Goal: Task Accomplishment & Management: Complete application form

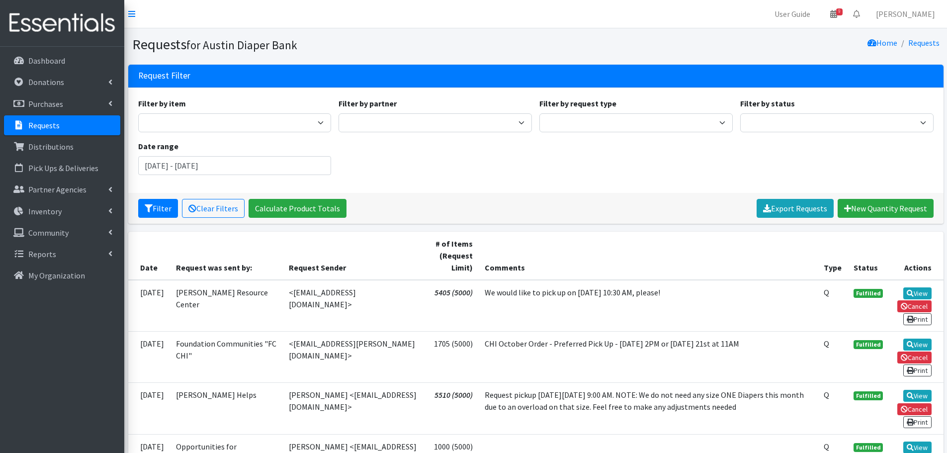
click at [50, 121] on p "Requests" at bounding box center [43, 125] width 31 height 10
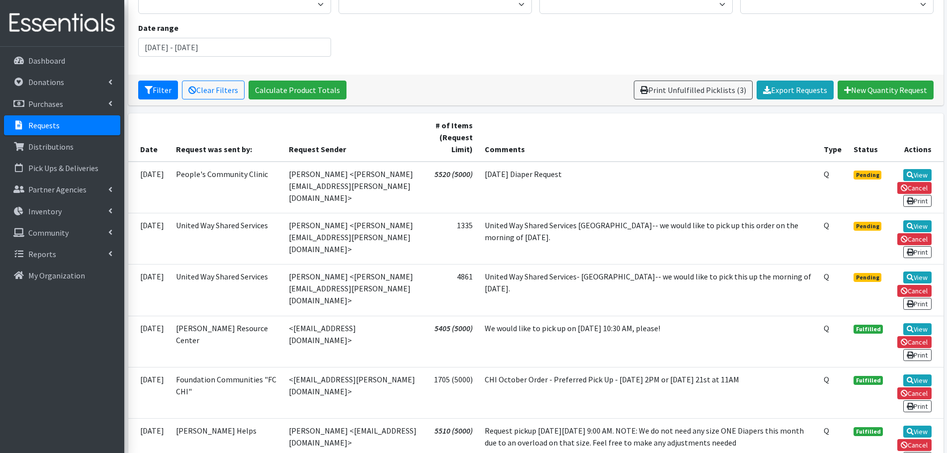
scroll to position [149, 0]
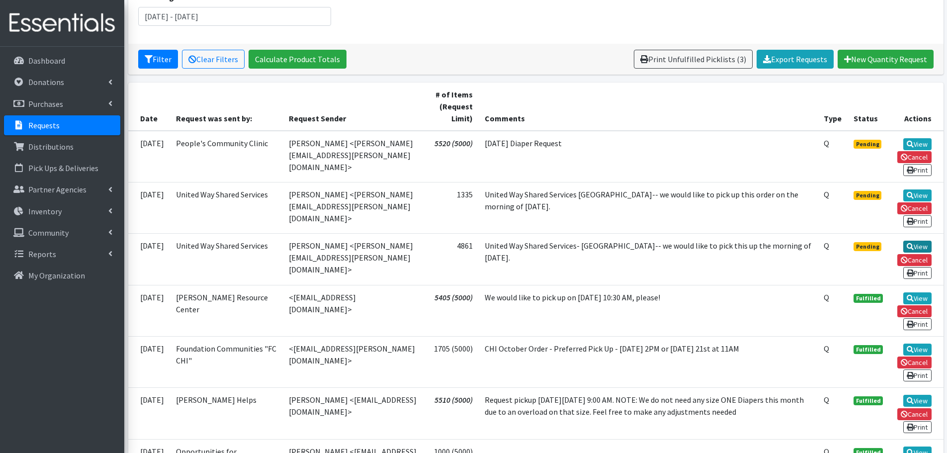
click at [928, 248] on link "View" at bounding box center [917, 247] width 28 height 12
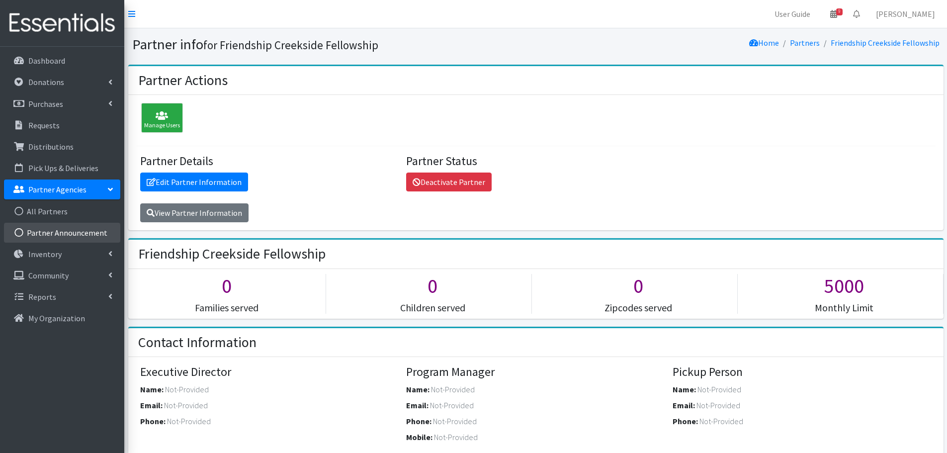
scroll to position [1541, 0]
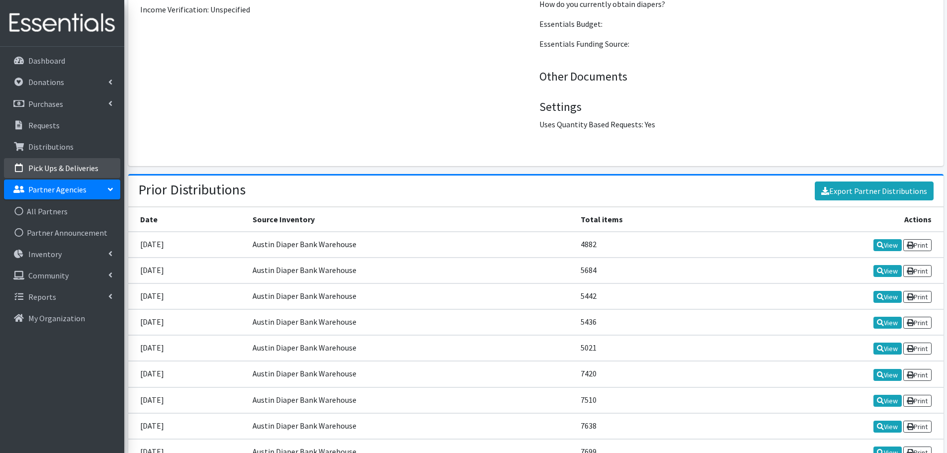
click at [70, 167] on p "Pick Ups & Deliveries" at bounding box center [63, 168] width 70 height 10
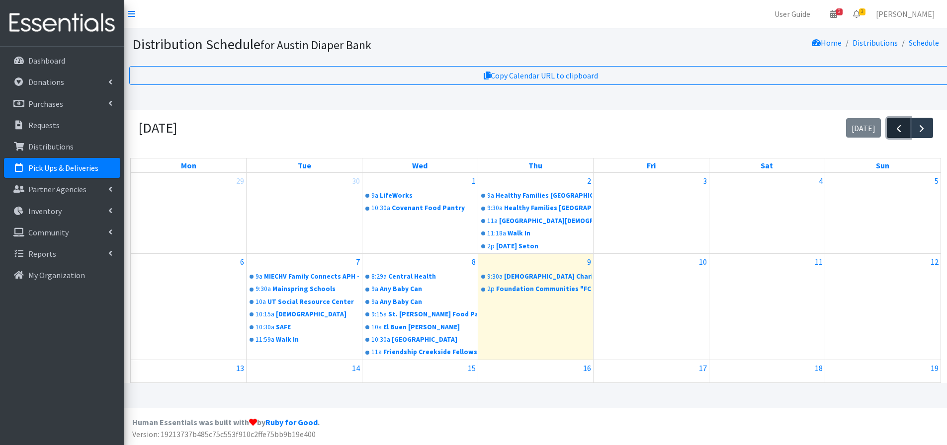
click at [897, 133] on span "button" at bounding box center [899, 129] width 12 height 12
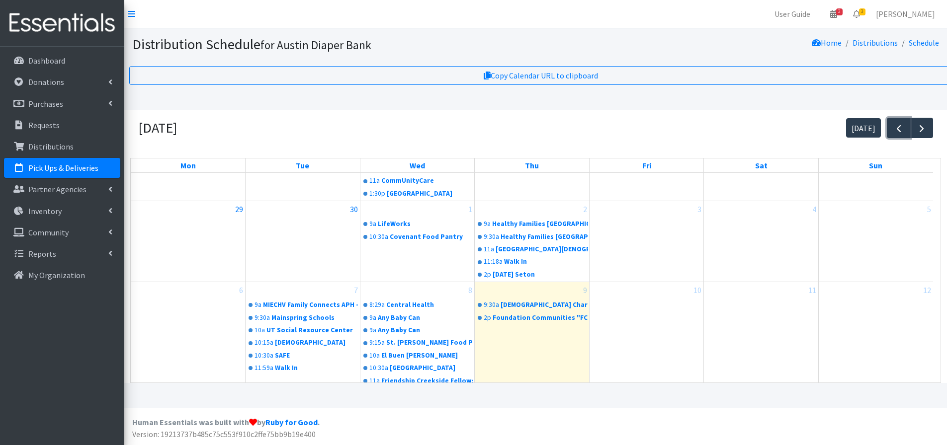
scroll to position [7, 0]
click at [50, 168] on p "Pick Ups & Deliveries" at bounding box center [63, 168] width 70 height 10
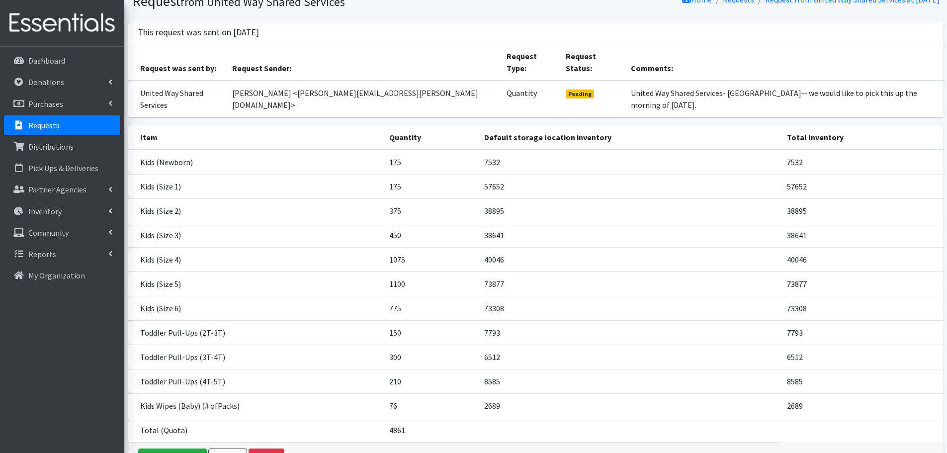
scroll to position [85, 0]
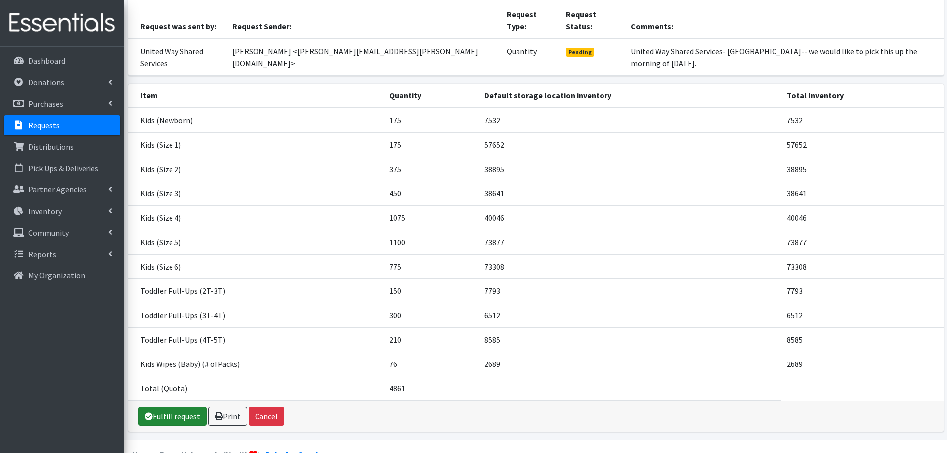
click at [161, 407] on link "Fulfill request" at bounding box center [172, 416] width 69 height 19
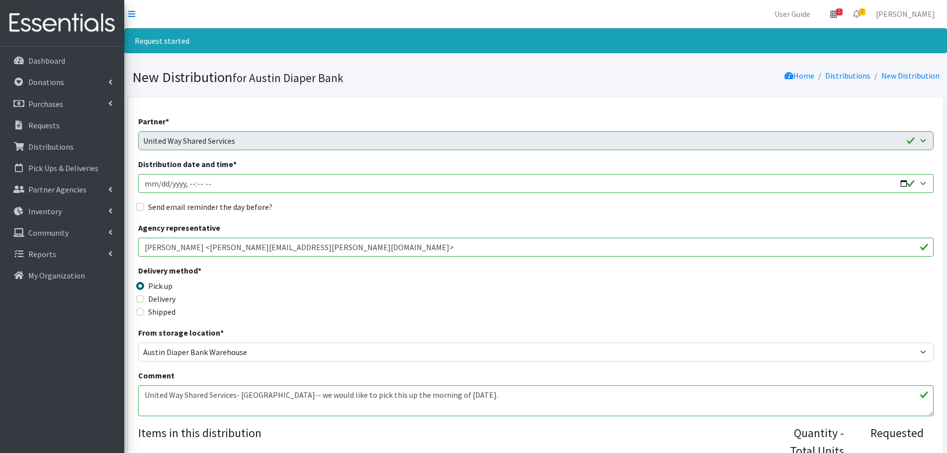
click at [904, 181] on input "Distribution date and time *" at bounding box center [535, 183] width 795 height 19
type input "2025-10-22T09:00"
click at [394, 277] on div "Delivery method * Pick up Delivery Shipped Shipping cost" at bounding box center [535, 295] width 795 height 62
click at [141, 206] on input "Send email reminder the day before?" at bounding box center [140, 207] width 8 height 8
checkbox input "true"
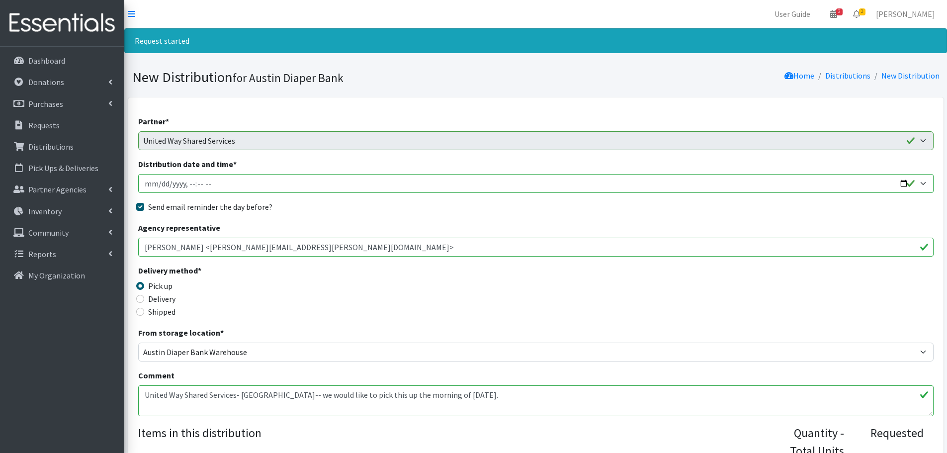
click at [185, 182] on input "Distribution date and time *" at bounding box center [535, 183] width 795 height 19
type input "2025-10-22T10:00"
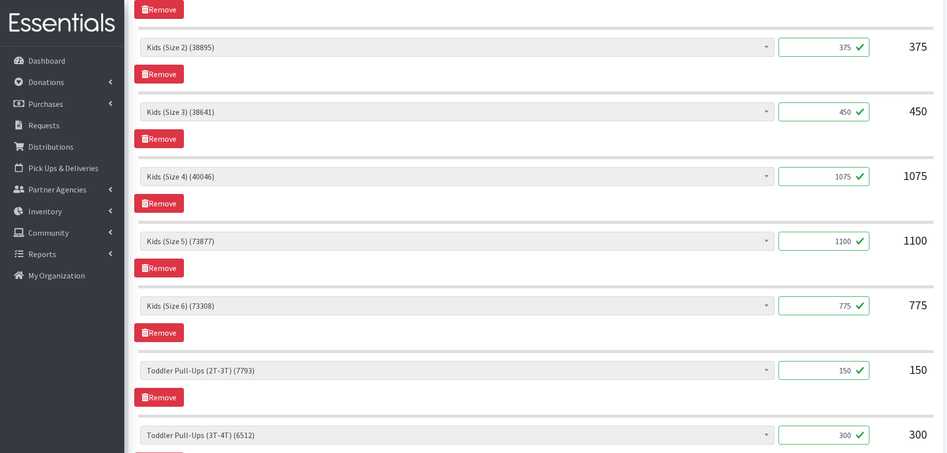
scroll to position [597, 0]
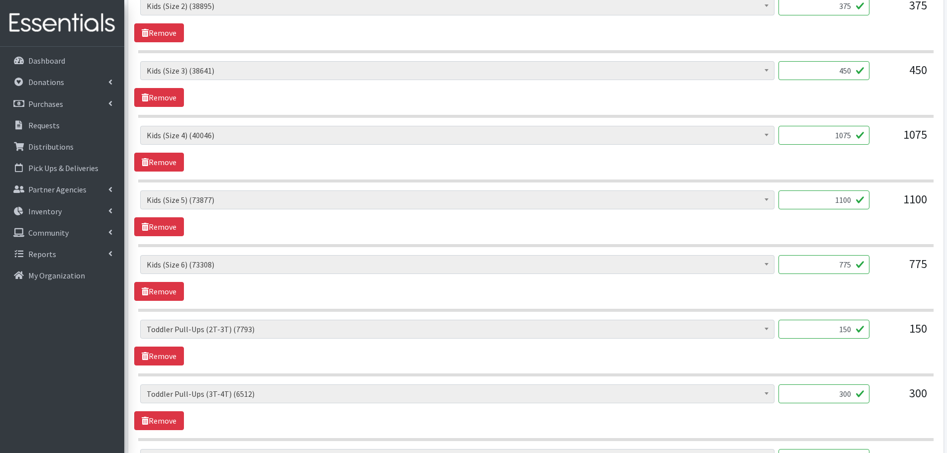
drag, startPoint x: 819, startPoint y: 131, endPoint x: 878, endPoint y: 139, distance: 59.6
click at [878, 139] on div "Baby Formula (442) Kids (Newborn) (7532) Kids (Preemie) (313) Kids (Size 1) (57…" at bounding box center [535, 139] width 791 height 27
type input "1000"
drag, startPoint x: 830, startPoint y: 197, endPoint x: 882, endPoint y: 206, distance: 52.9
click at [882, 206] on div "Baby Formula (442) Kids (Newborn) (7532) Kids (Preemie) (313) Kids (Size 1) (57…" at bounding box center [535, 203] width 791 height 27
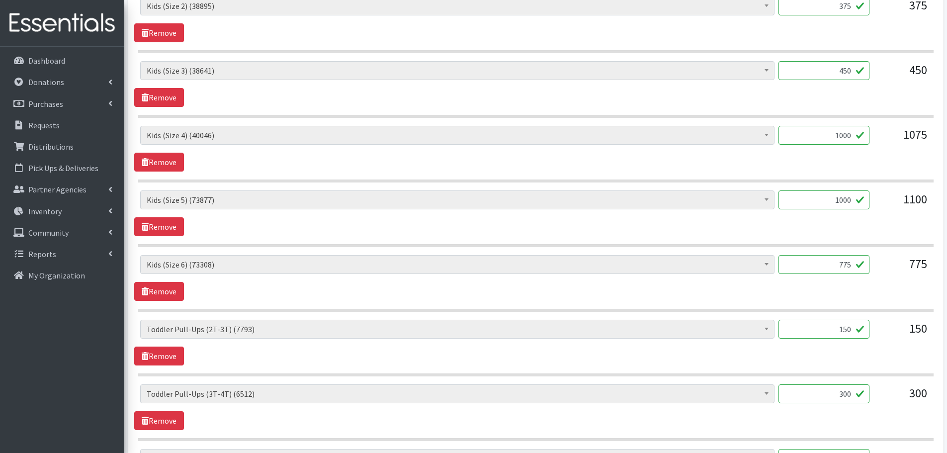
type input "1000"
click at [872, 216] on div "Baby Formula (442) Kids (Newborn) (7532) Kids (Preemie) (313) Kids (Size 1) (57…" at bounding box center [535, 203] width 791 height 27
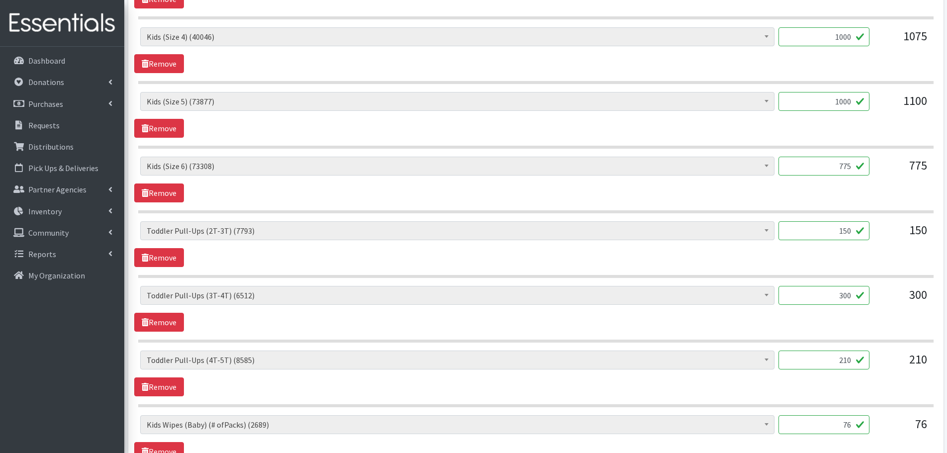
scroll to position [696, 0]
drag, startPoint x: 838, startPoint y: 232, endPoint x: 892, endPoint y: 236, distance: 54.3
click at [892, 236] on div "Baby Formula (442) Kids (Newborn) (7532) Kids (Preemie) (313) Kids (Size 1) (57…" at bounding box center [535, 233] width 791 height 27
type input "100"
click at [838, 311] on div "300" at bounding box center [823, 298] width 91 height 27
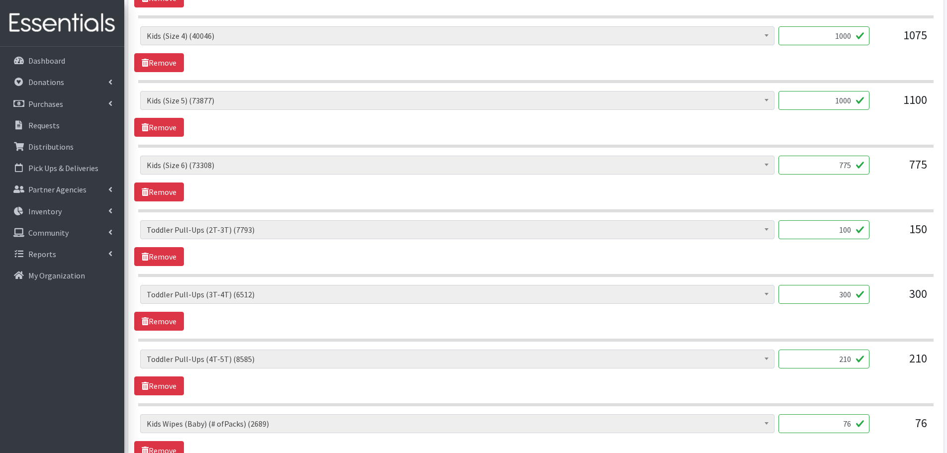
drag, startPoint x: 835, startPoint y: 287, endPoint x: 886, endPoint y: 302, distance: 53.2
click at [886, 302] on div "Baby Formula (442) Kids (Newborn) (7532) Kids (Preemie) (313) Kids (Size 1) (57…" at bounding box center [535, 298] width 791 height 27
type input "100"
drag, startPoint x: 822, startPoint y: 354, endPoint x: 874, endPoint y: 372, distance: 54.9
click at [874, 372] on div "Baby Formula (442) Kids (Newborn) (7532) Kids (Preemie) (313) Kids (Size 1) (57…" at bounding box center [535, 362] width 791 height 27
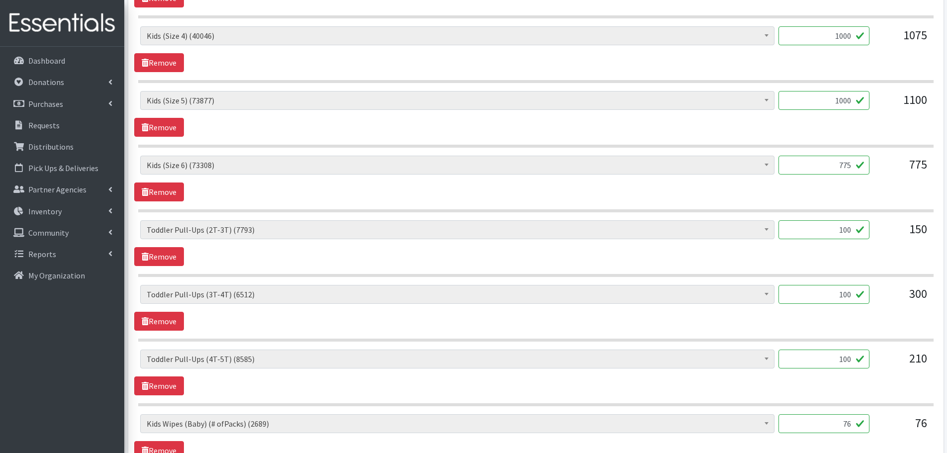
type input "100"
click at [874, 372] on div "Baby Formula (442) Kids (Newborn) (7532) Kids (Preemie) (313) Kids (Size 1) (57…" at bounding box center [535, 362] width 791 height 27
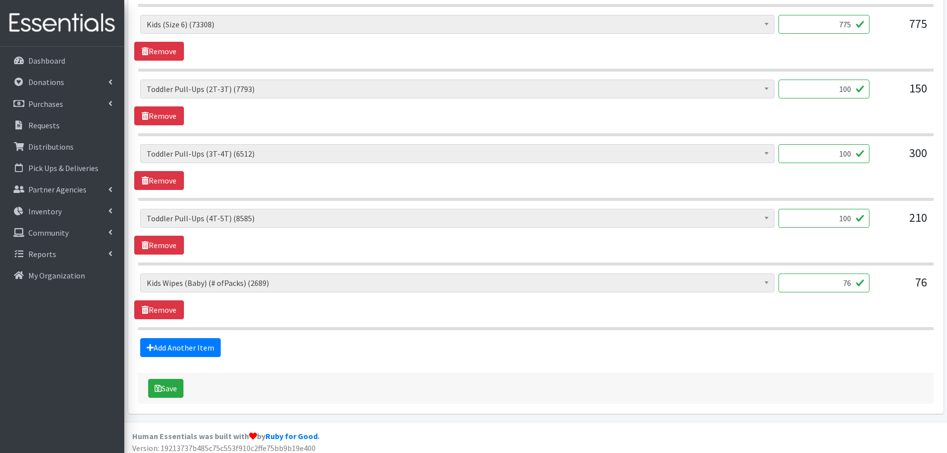
scroll to position [843, 0]
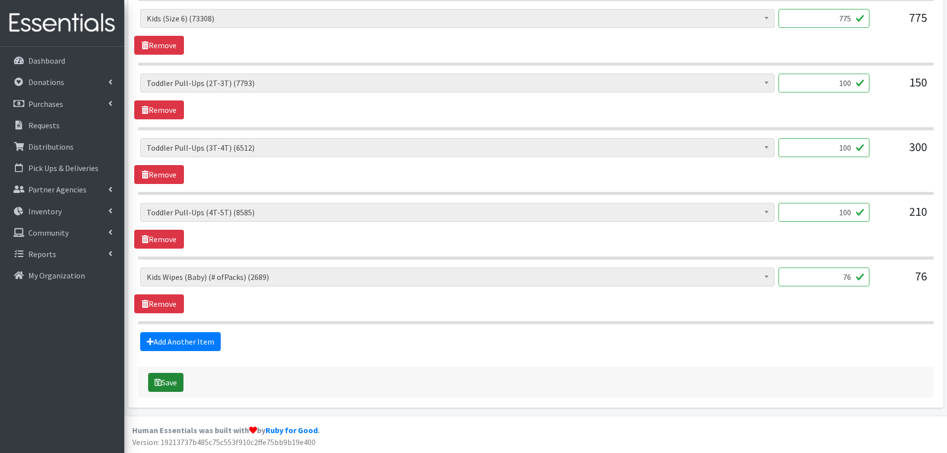
click at [165, 381] on button "Save" at bounding box center [165, 382] width 35 height 19
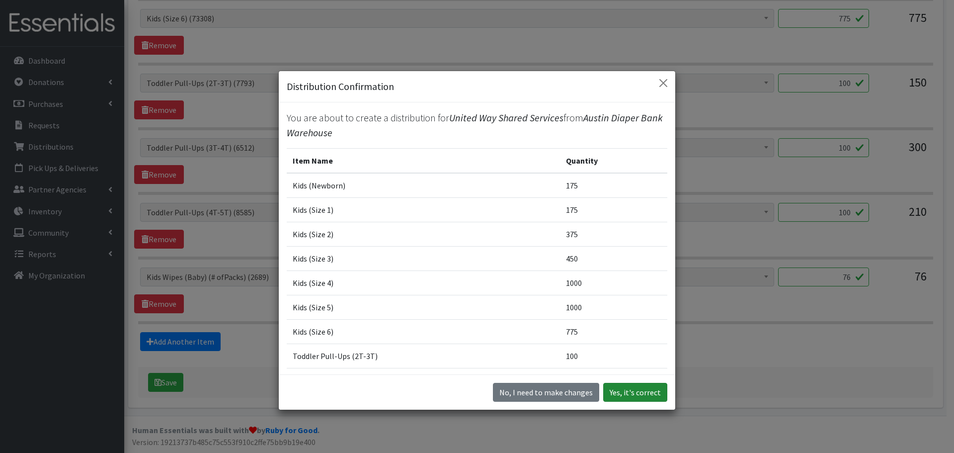
click at [625, 390] on button "Yes, it's correct" at bounding box center [636, 392] width 64 height 19
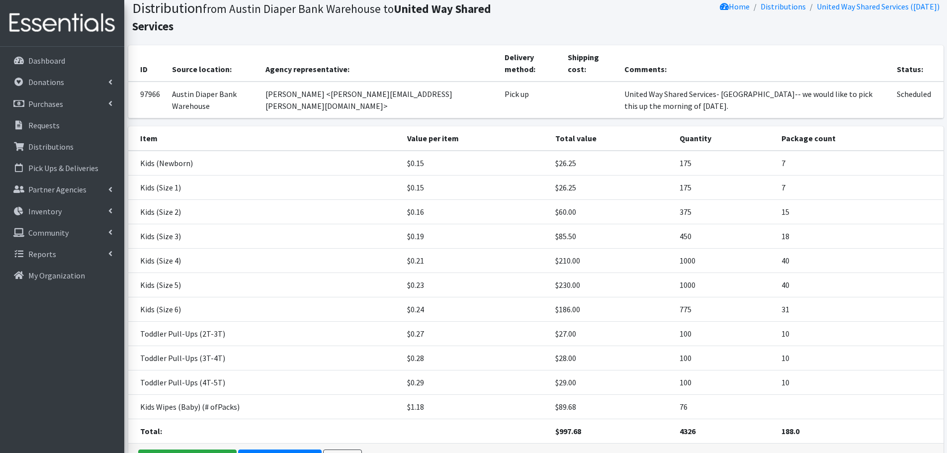
scroll to position [119, 0]
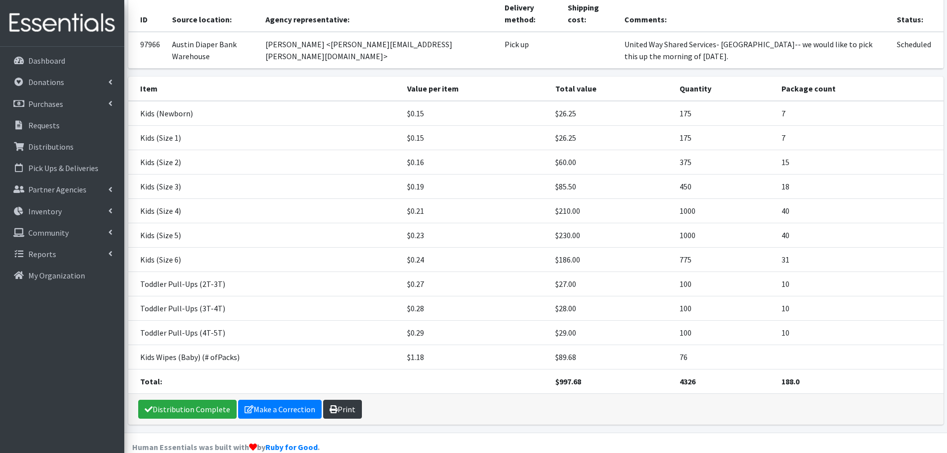
click at [346, 400] on link "Print" at bounding box center [342, 409] width 39 height 19
click at [46, 122] on p "Requests" at bounding box center [43, 125] width 31 height 10
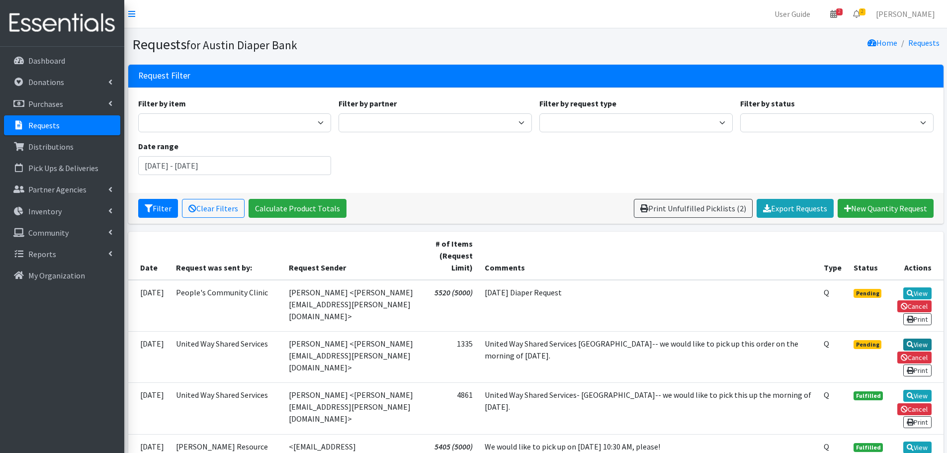
click at [908, 341] on icon at bounding box center [910, 344] width 7 height 7
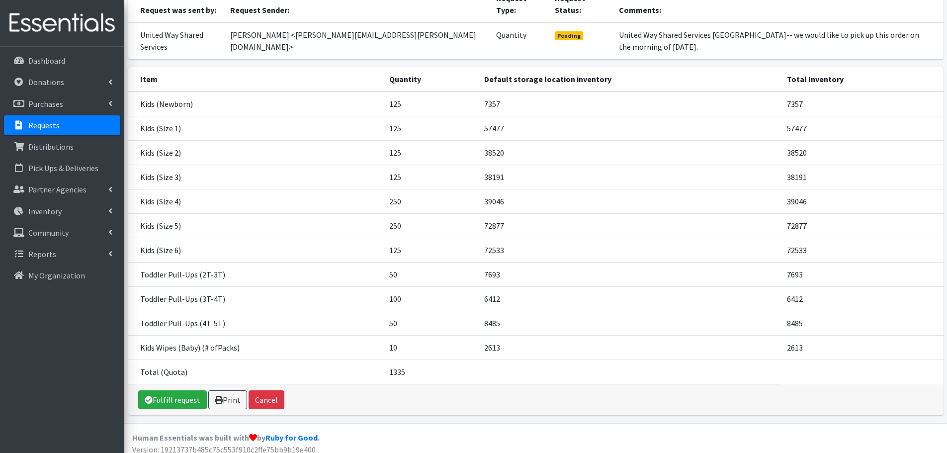
scroll to position [109, 0]
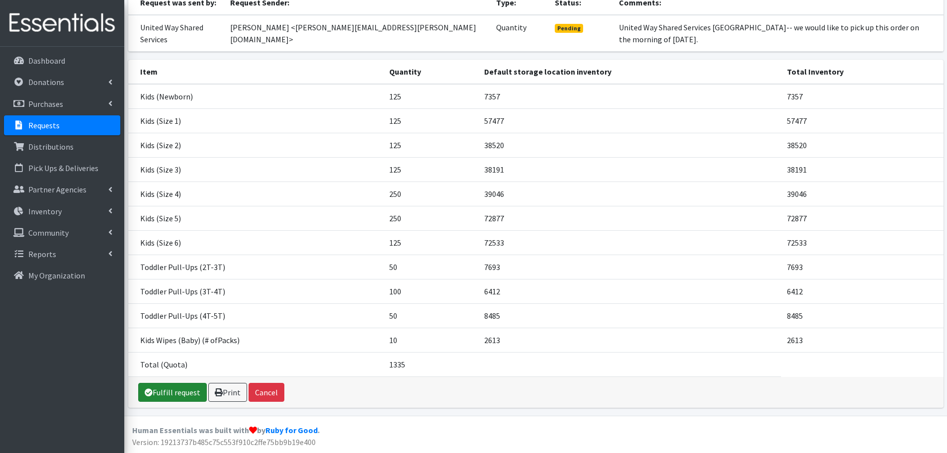
click at [187, 393] on link "Fulfill request" at bounding box center [172, 392] width 69 height 19
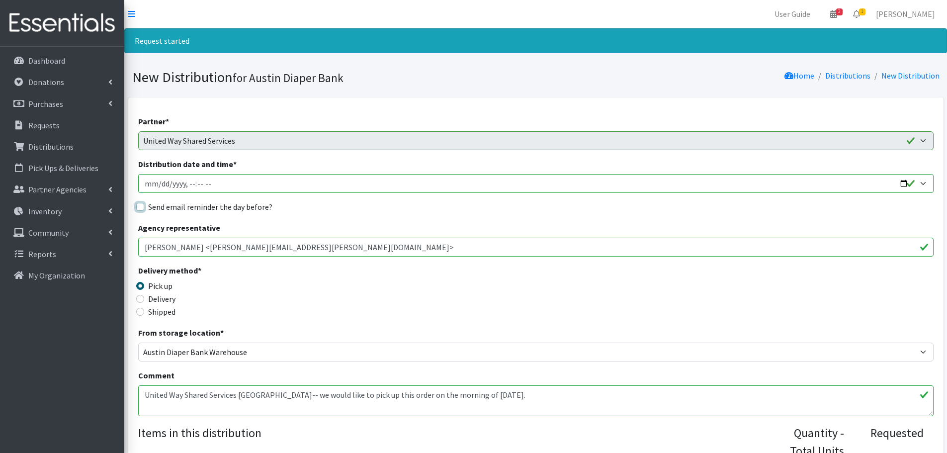
click at [141, 205] on input "Send email reminder the day before?" at bounding box center [140, 207] width 8 height 8
checkbox input "true"
click at [162, 186] on input "Distribution date and time *" at bounding box center [535, 183] width 795 height 19
click at [904, 180] on input "Distribution date and time *" at bounding box center [535, 183] width 795 height 19
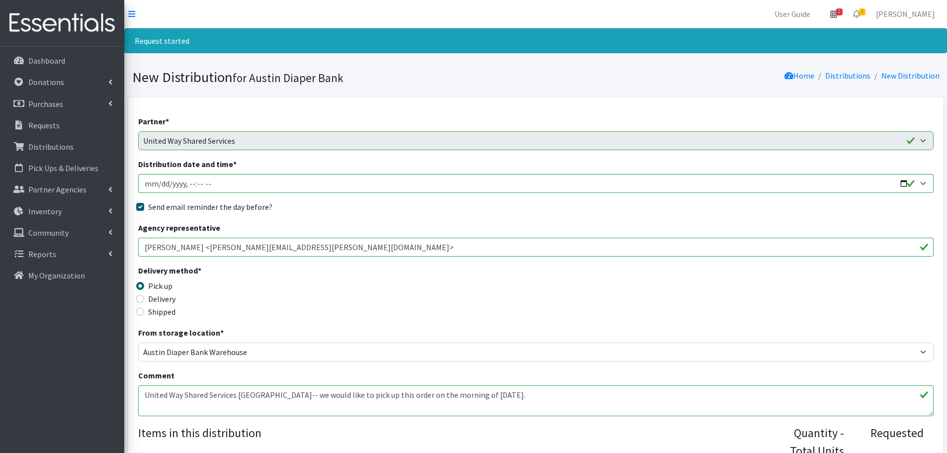
type input "2025-10-22T10:00"
click at [396, 282] on div "Delivery method * Pick up Delivery Shipped Shipping cost" at bounding box center [535, 295] width 795 height 62
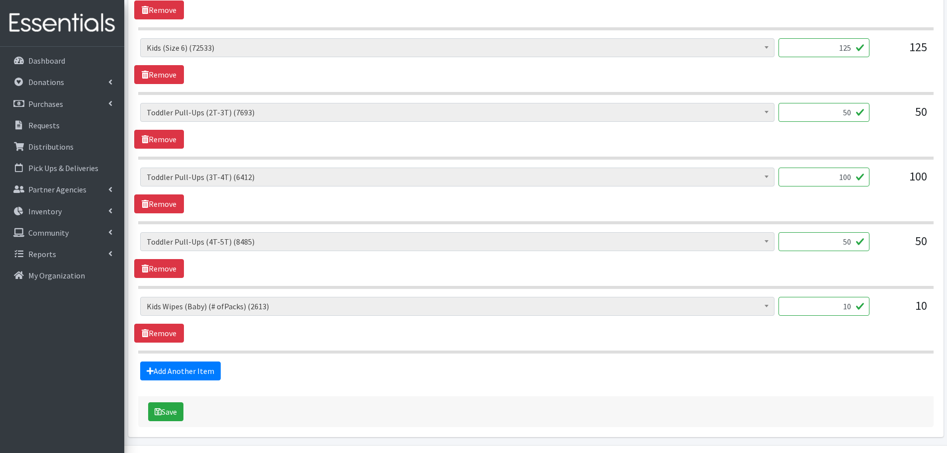
scroll to position [843, 0]
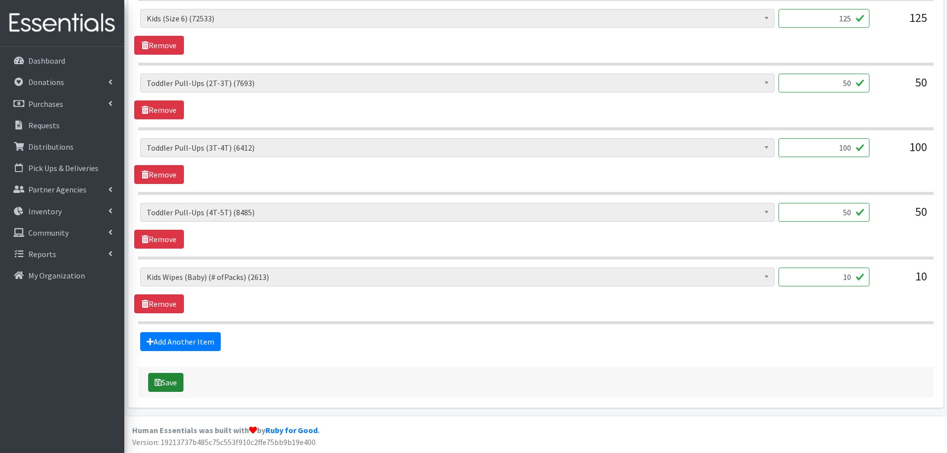
click at [172, 381] on button "Save" at bounding box center [165, 382] width 35 height 19
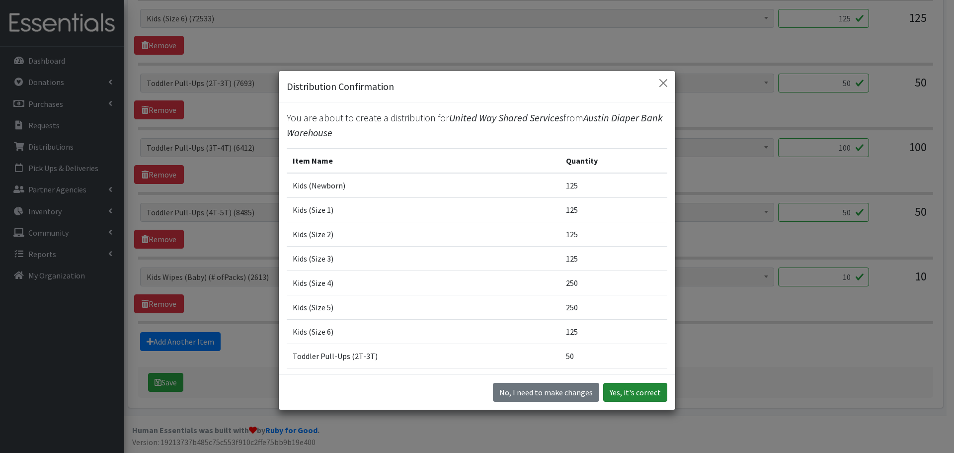
click at [618, 386] on button "Yes, it's correct" at bounding box center [636, 392] width 64 height 19
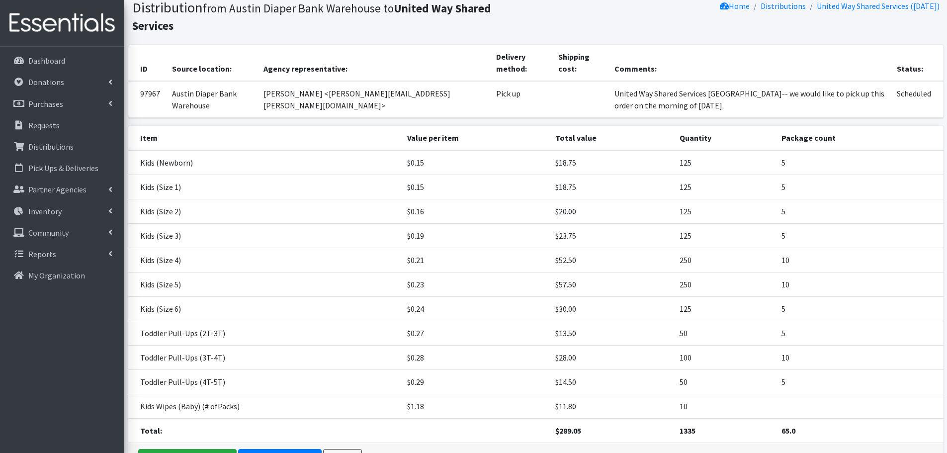
scroll to position [119, 0]
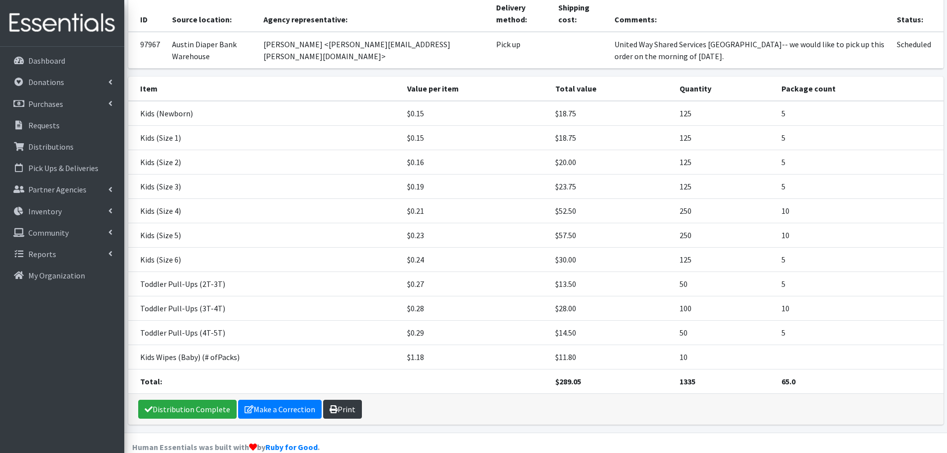
click at [352, 400] on link "Print" at bounding box center [342, 409] width 39 height 19
click at [50, 126] on p "Requests" at bounding box center [43, 125] width 31 height 10
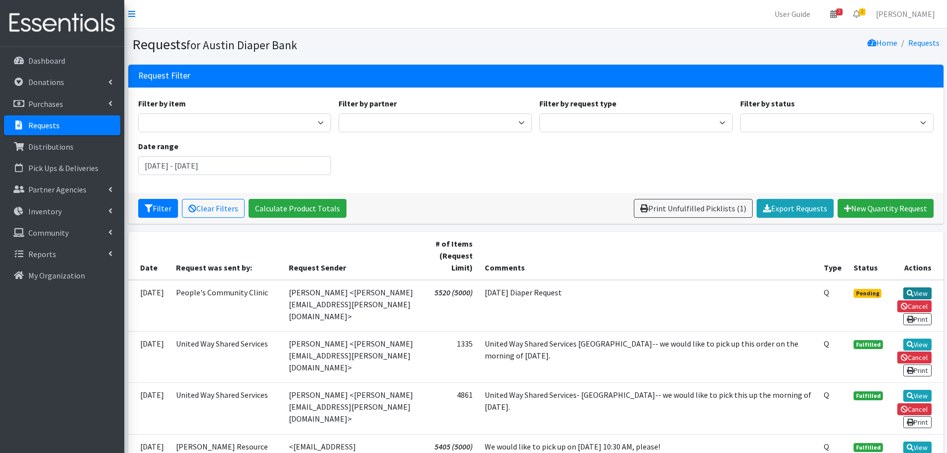
click at [920, 291] on link "View" at bounding box center [917, 293] width 28 height 12
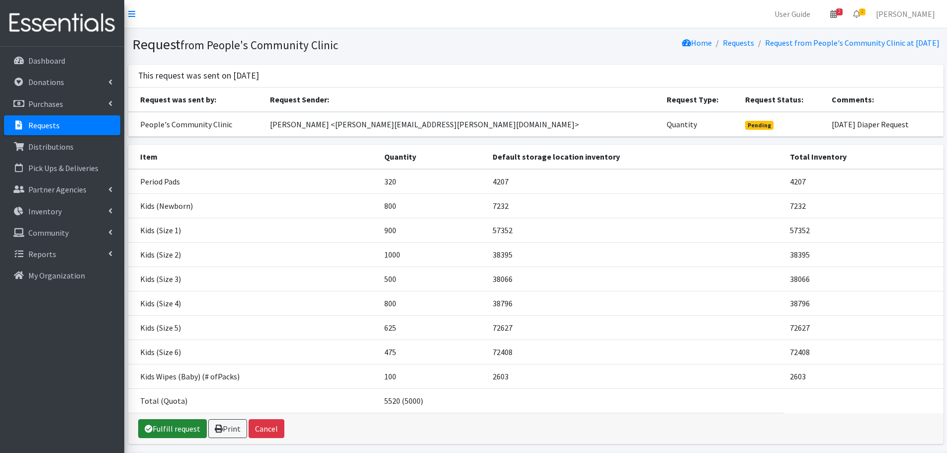
click at [158, 428] on link "Fulfill request" at bounding box center [172, 428] width 69 height 19
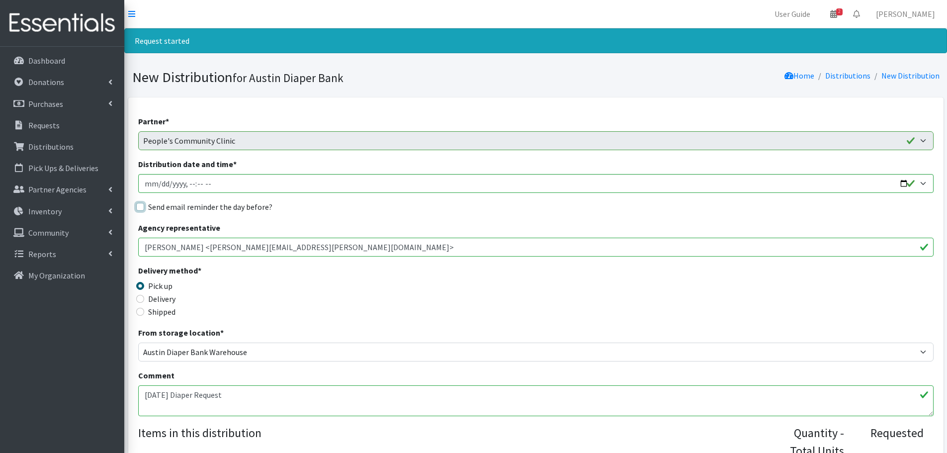
click at [143, 207] on input "Send email reminder the day before?" at bounding box center [140, 207] width 8 height 8
checkbox input "true"
click at [903, 182] on input "Distribution date and time *" at bounding box center [535, 183] width 795 height 19
click at [191, 182] on input "Distribution date and time *" at bounding box center [535, 183] width 795 height 19
click at [188, 183] on input "Distribution date and time *" at bounding box center [535, 183] width 795 height 19
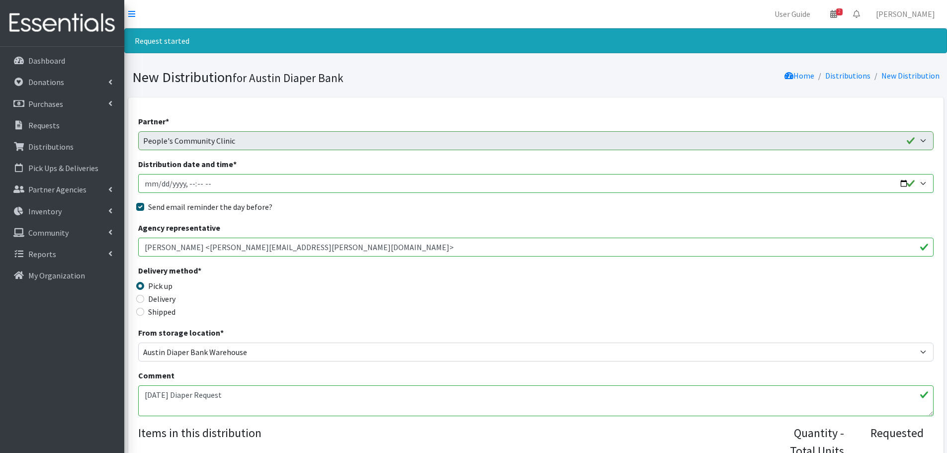
type input "2025-10-21T09:30"
click at [404, 312] on div "Delivery method * Pick up Delivery Shipped Shipping cost" at bounding box center [535, 295] width 795 height 62
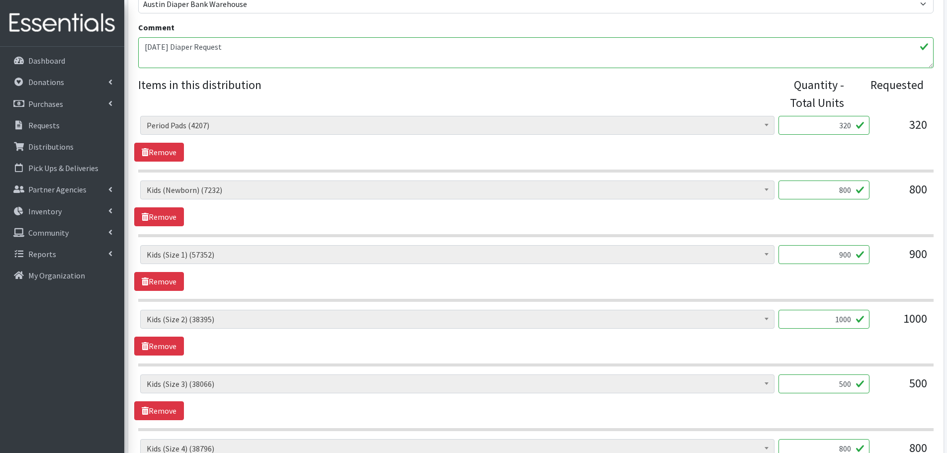
scroll to position [713, 0]
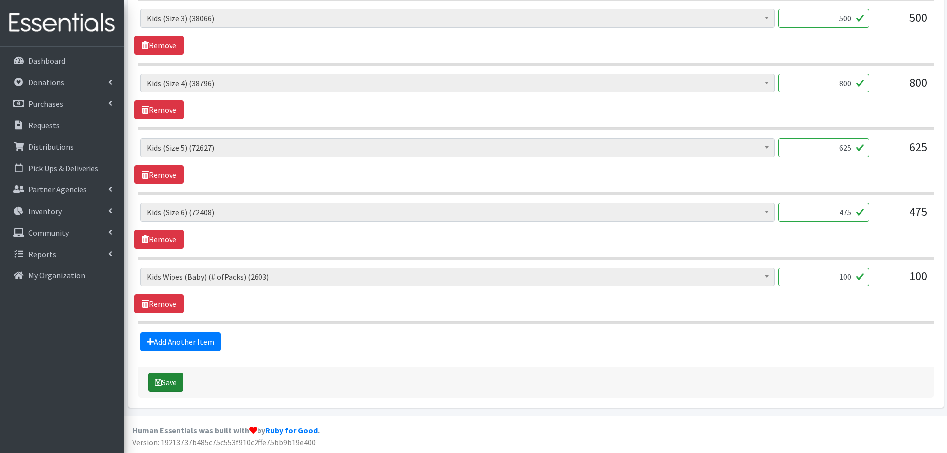
click at [175, 383] on button "Save" at bounding box center [165, 382] width 35 height 19
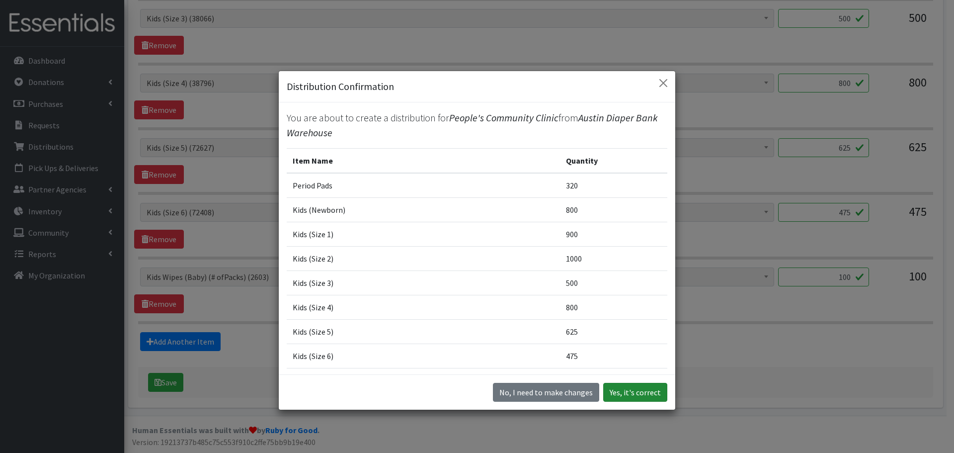
click at [618, 392] on button "Yes, it's correct" at bounding box center [636, 392] width 64 height 19
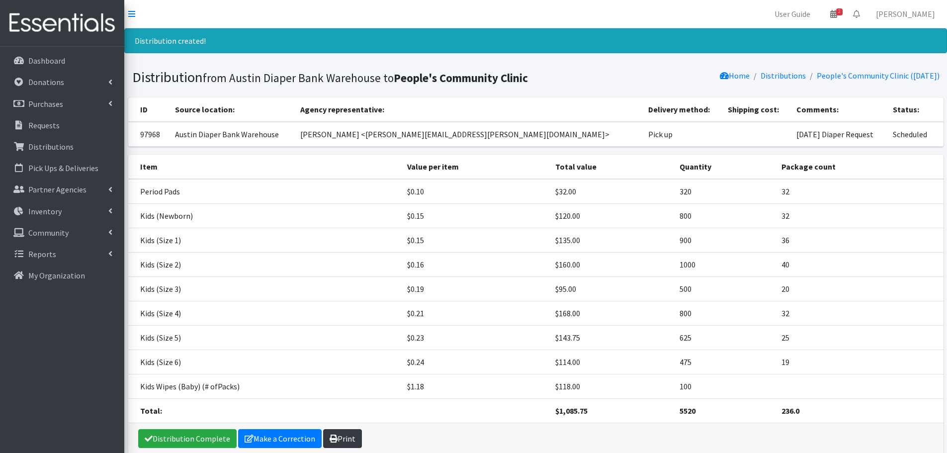
click at [352, 439] on link "Print" at bounding box center [342, 438] width 39 height 19
click at [26, 131] on link "Requests" at bounding box center [62, 125] width 116 height 20
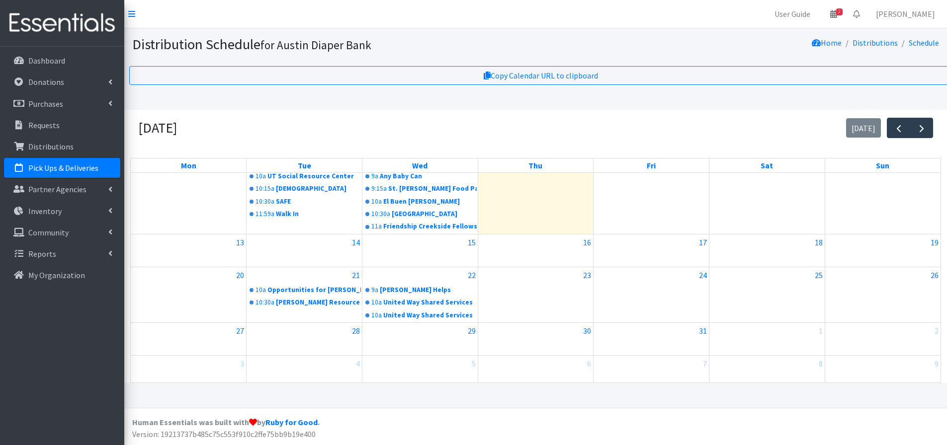
scroll to position [7, 0]
click at [403, 310] on link "10a United Way Shared Services" at bounding box center [419, 316] width 113 height 12
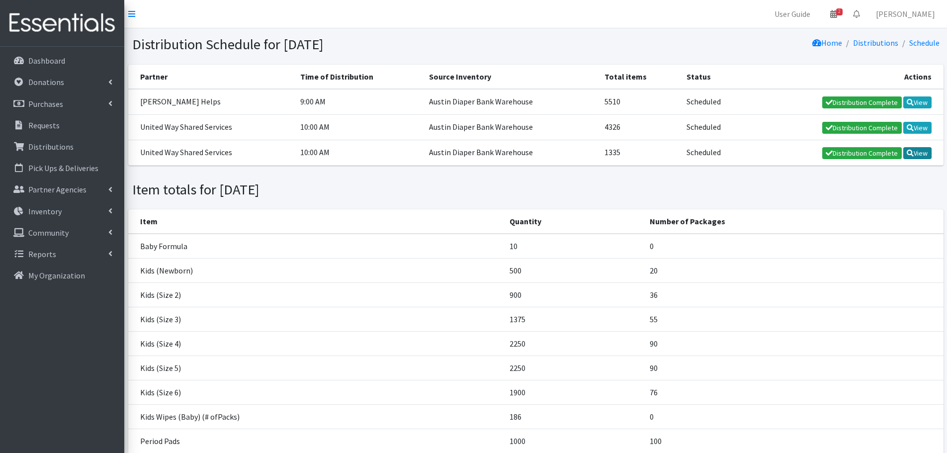
click at [924, 153] on link "View" at bounding box center [917, 153] width 28 height 12
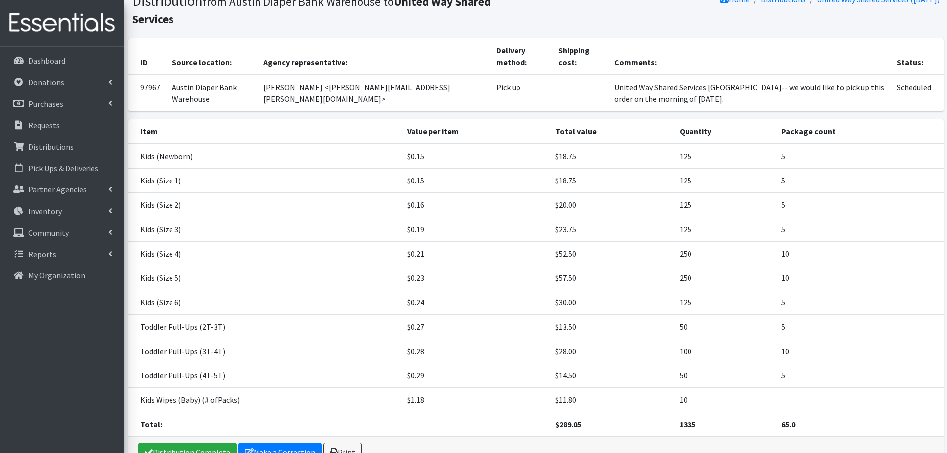
scroll to position [86, 0]
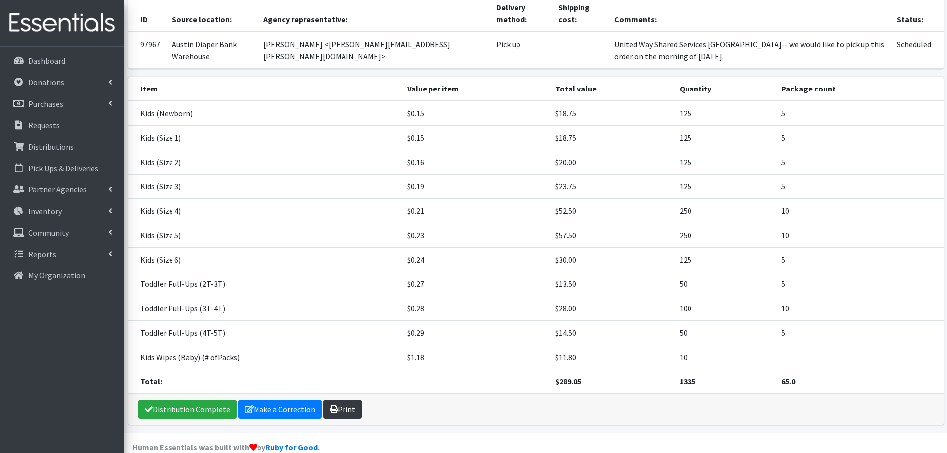
click at [355, 400] on link "Print" at bounding box center [342, 409] width 39 height 19
click at [66, 173] on p "Pick Ups & Deliveries" at bounding box center [63, 168] width 70 height 10
